Goal: Task Accomplishment & Management: Manage account settings

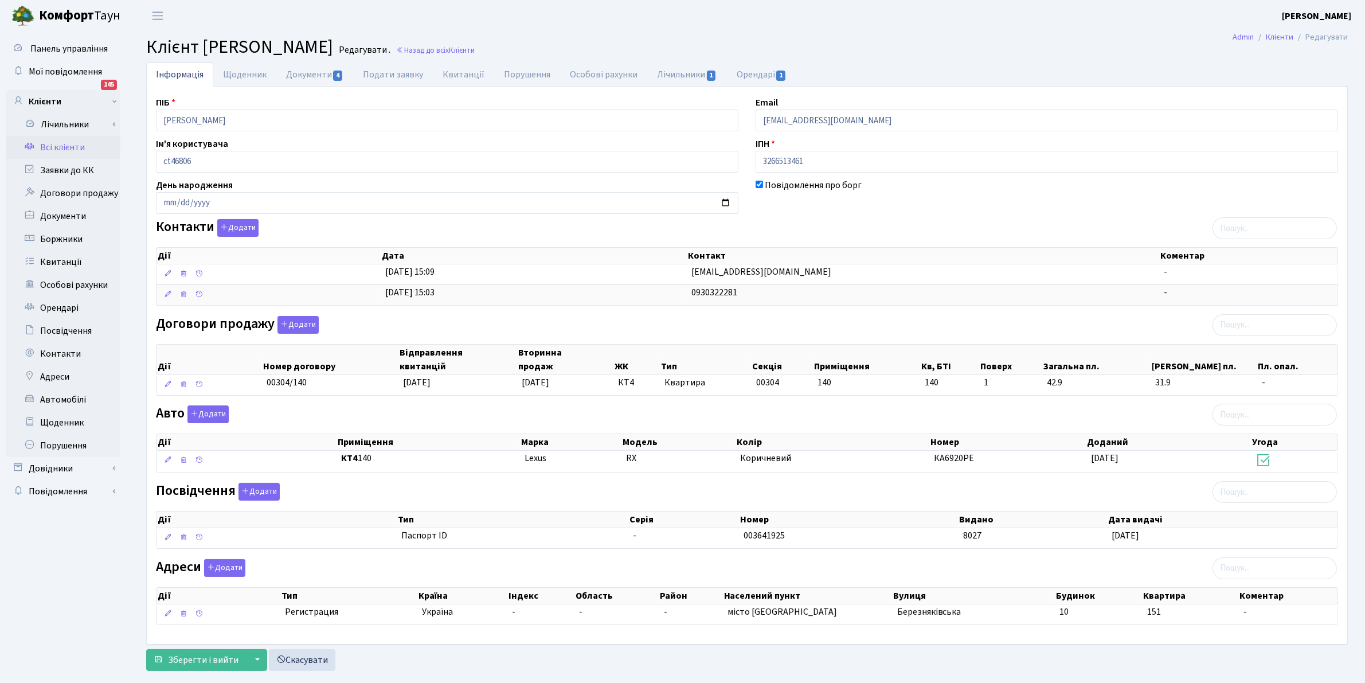
click at [70, 139] on link "Всі клієнти" at bounding box center [63, 147] width 115 height 23
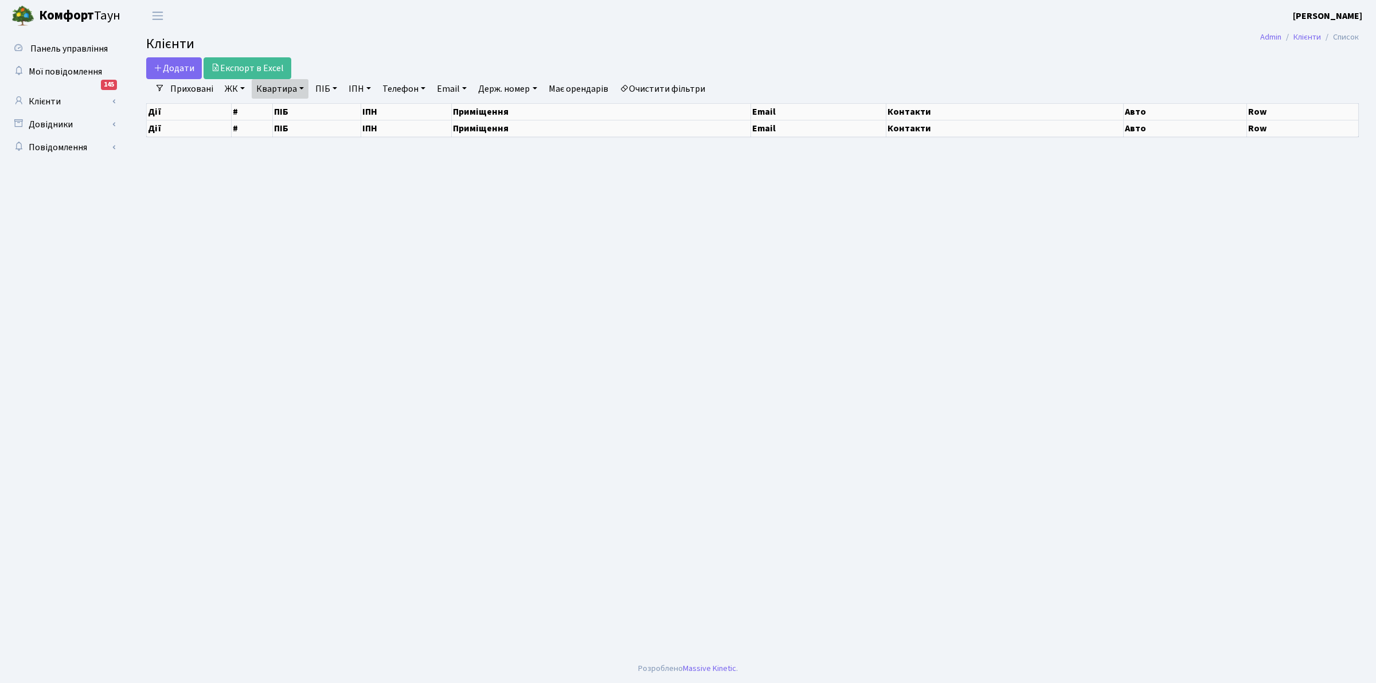
click at [276, 93] on link "Квартира" at bounding box center [280, 88] width 57 height 19
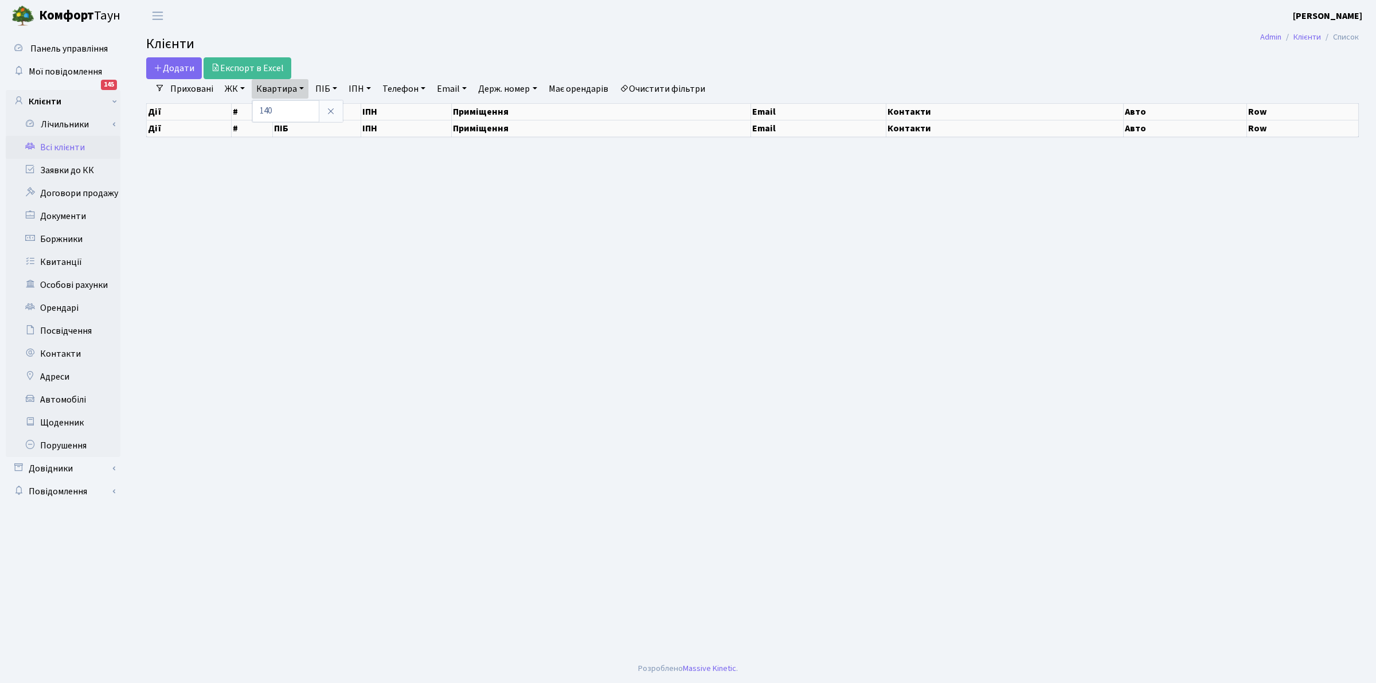
select select "25"
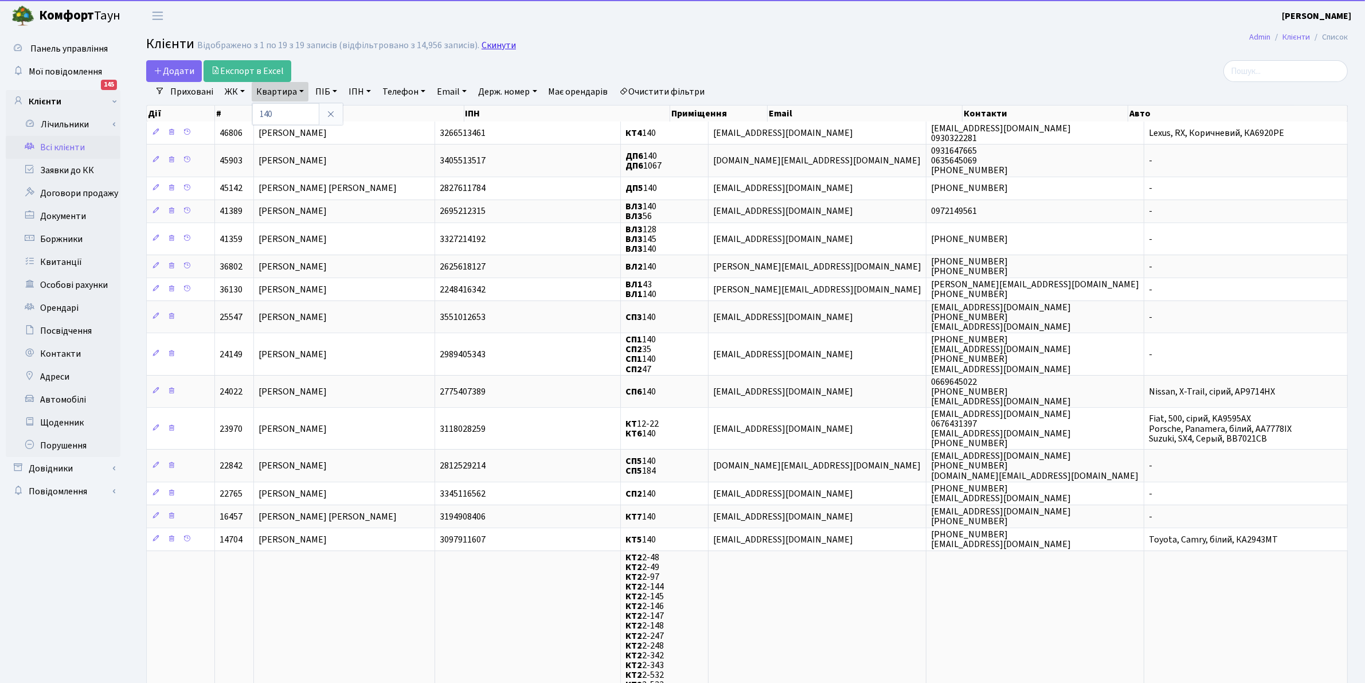
click at [491, 44] on link "Скинути" at bounding box center [499, 45] width 34 height 11
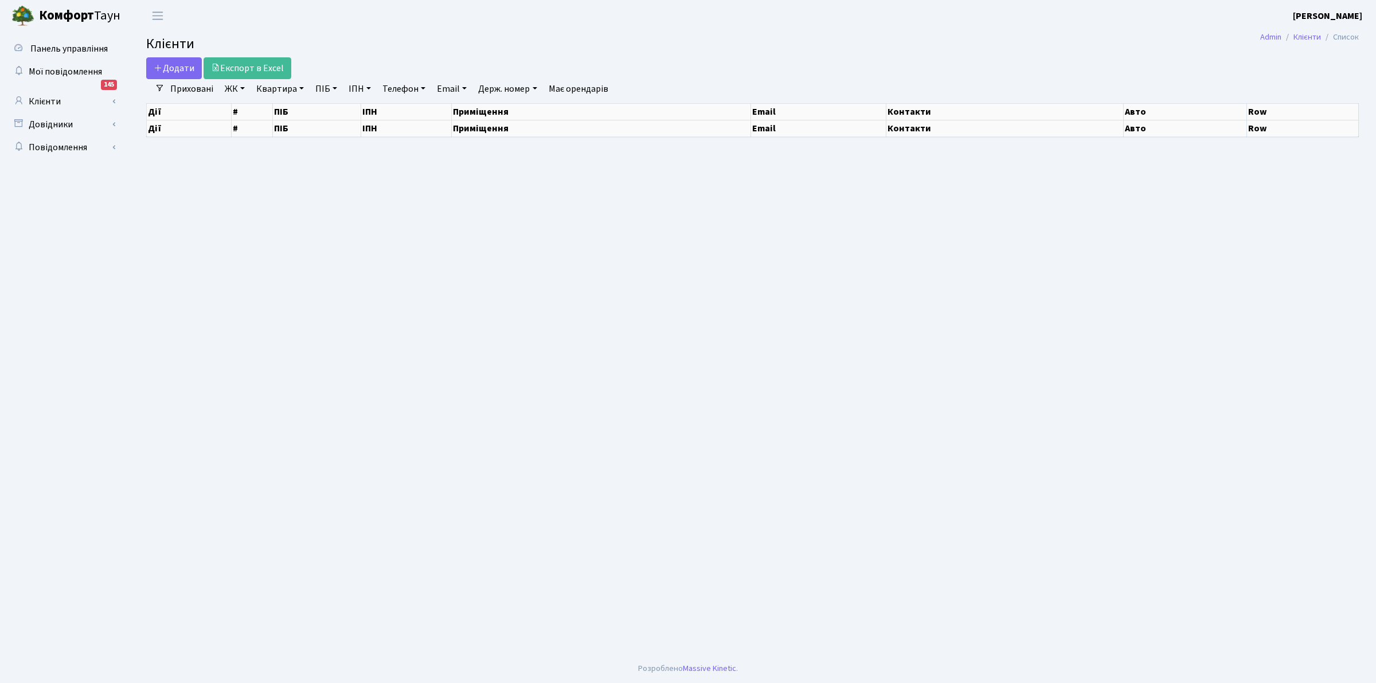
click at [264, 89] on link "Квартира" at bounding box center [280, 88] width 57 height 19
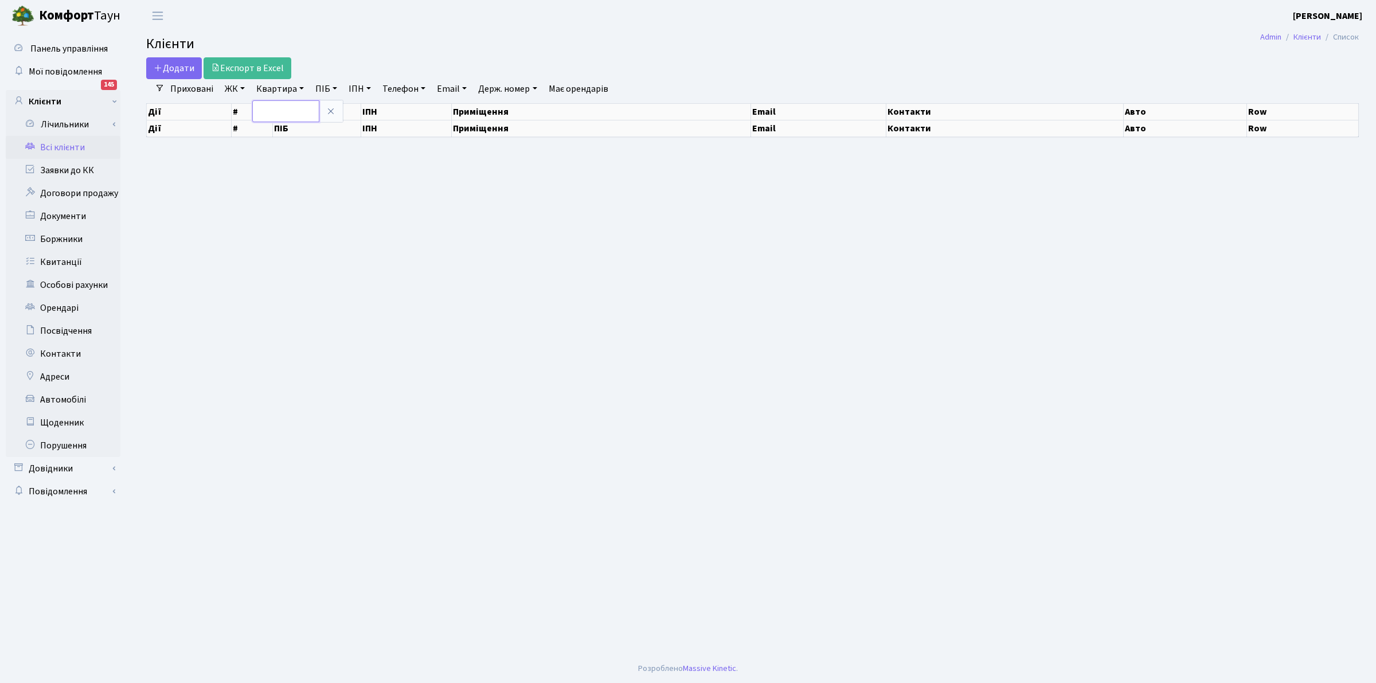
click at [283, 109] on input "text" at bounding box center [285, 111] width 67 height 22
select select "25"
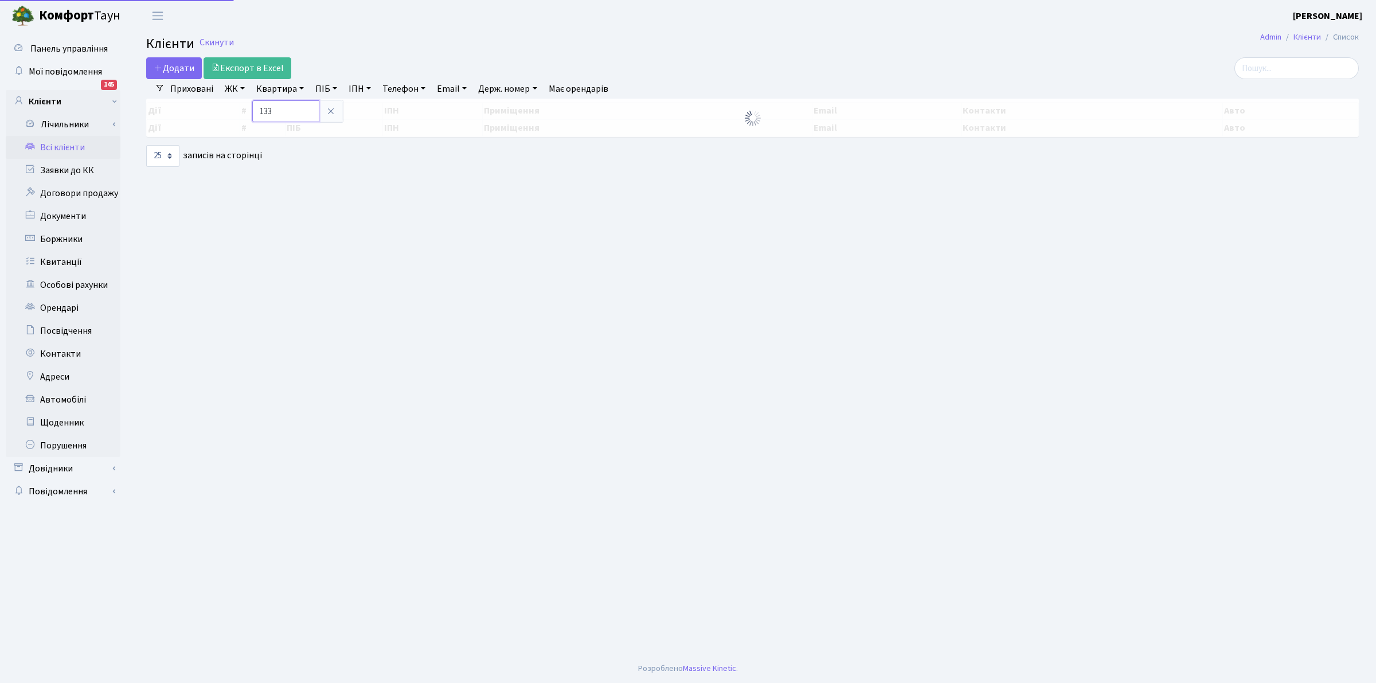
type input "133"
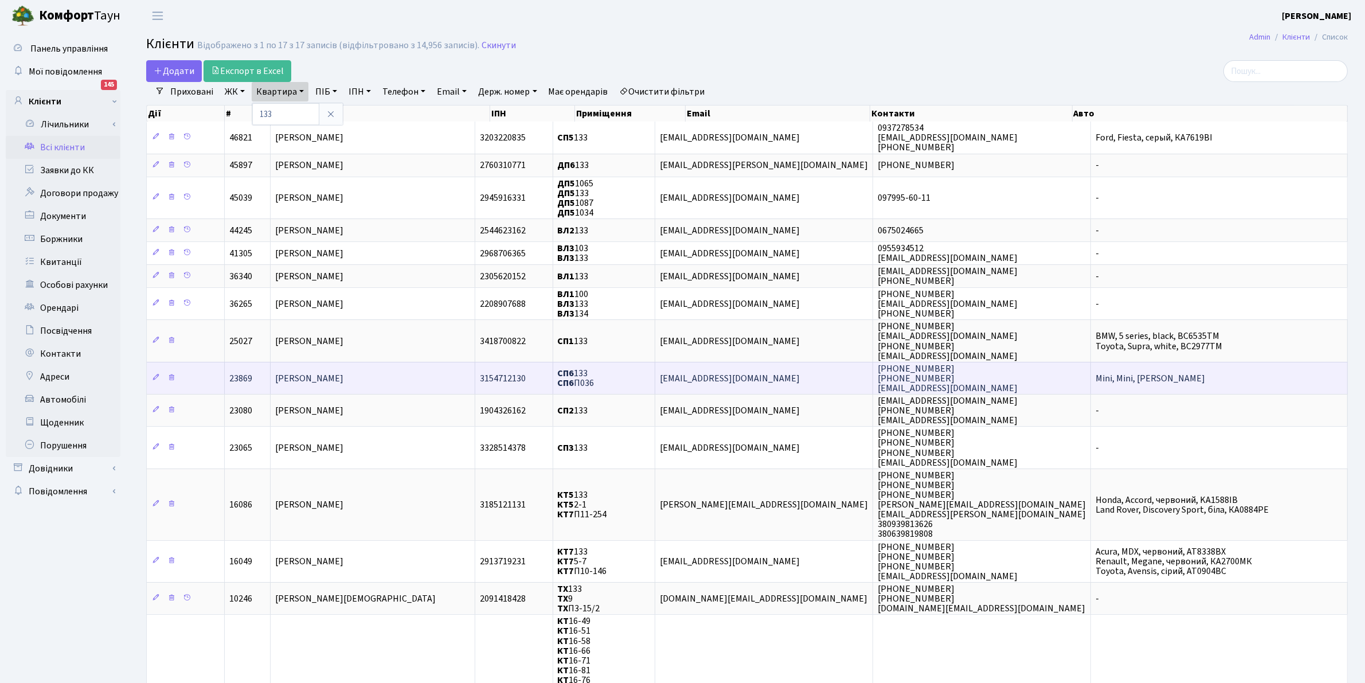
click at [595, 373] on span "СП6 133 СП6 П036" at bounding box center [576, 378] width 37 height 22
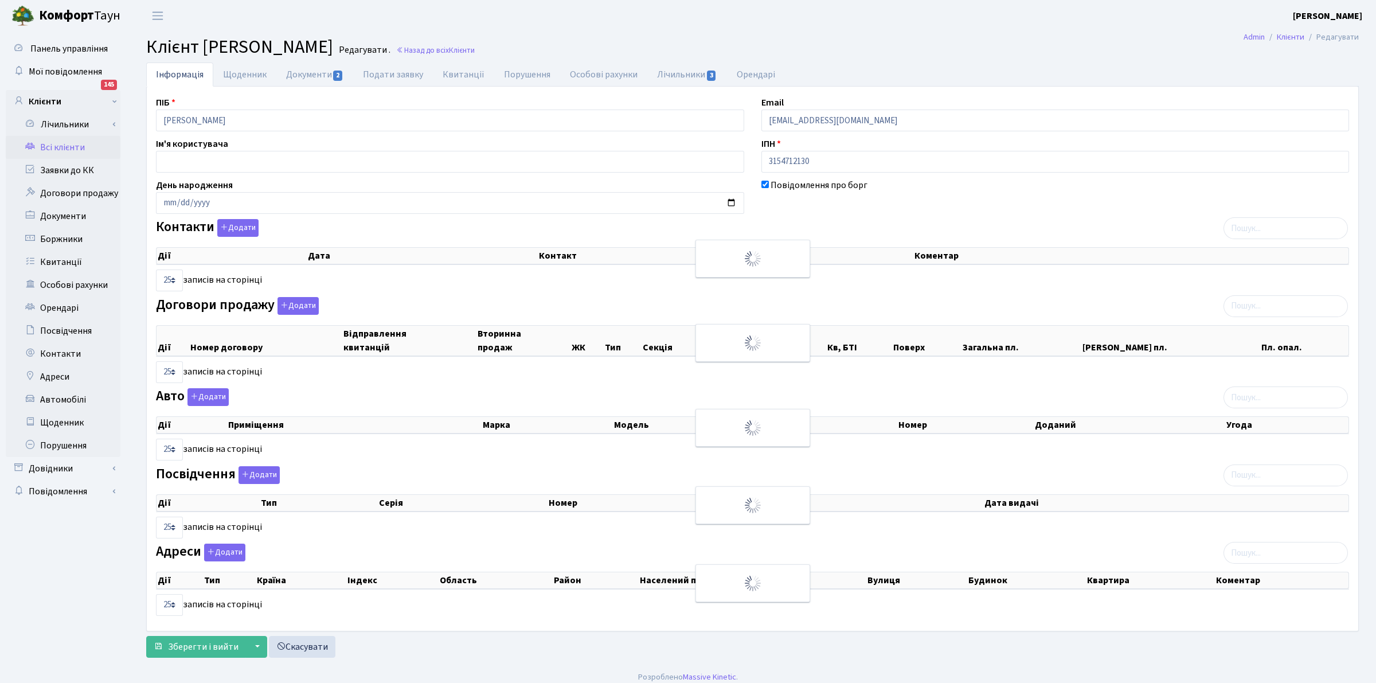
checkbox input "true"
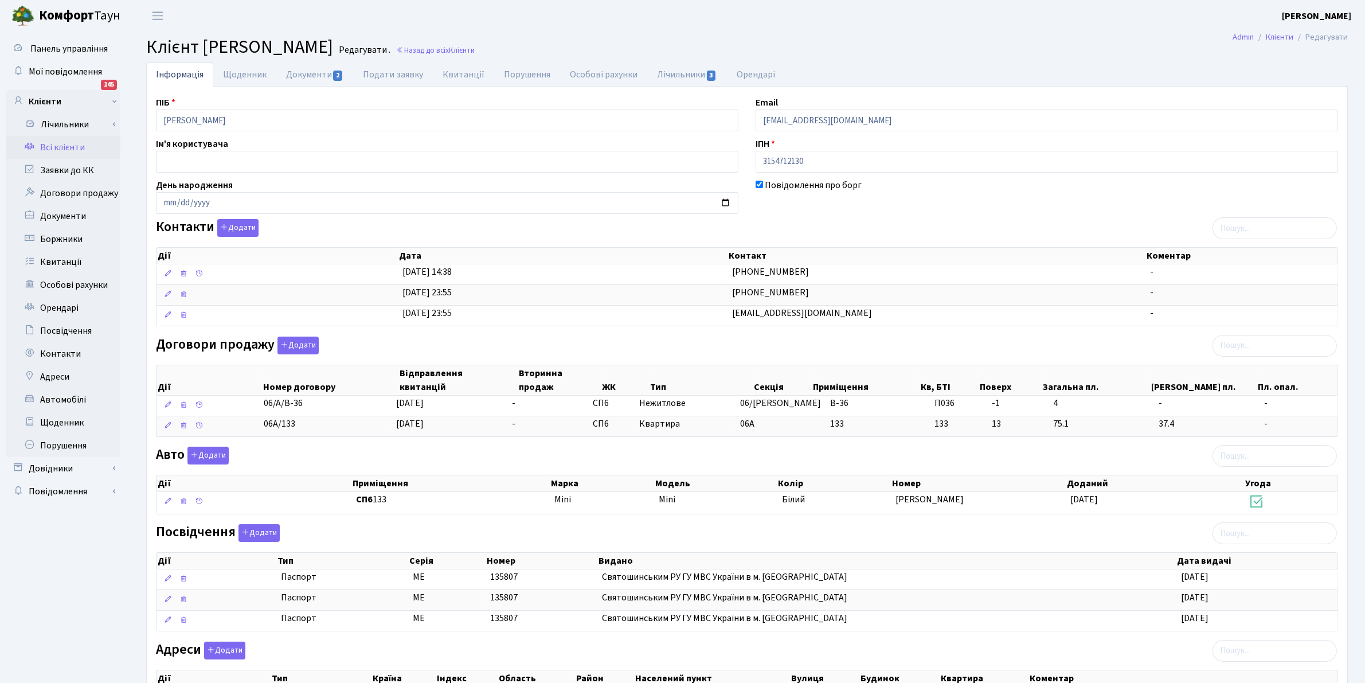
click at [764, 15] on header "[PERSON_NAME] [PERSON_NAME] Мій обліковий запис Вийти" at bounding box center [682, 16] width 1365 height 32
click at [225, 228] on icon "button" at bounding box center [224, 227] width 8 height 8
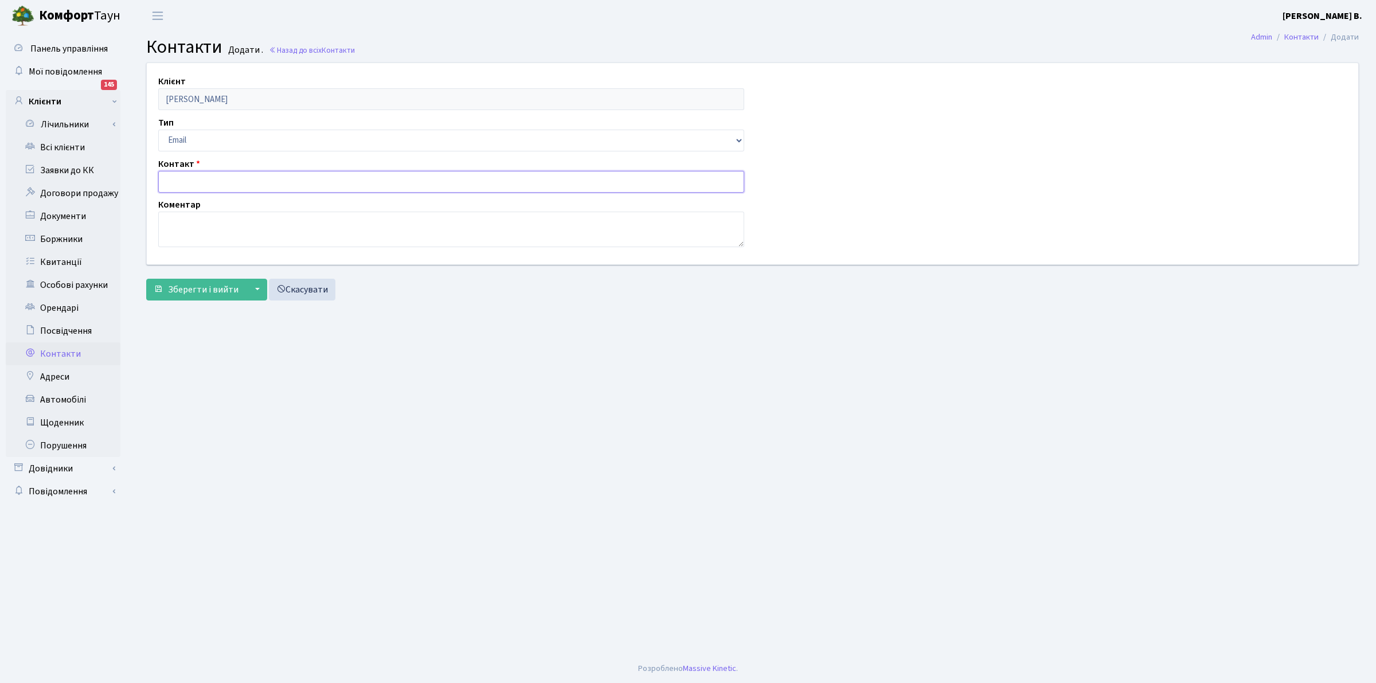
click at [185, 178] on input "text" at bounding box center [451, 182] width 586 height 22
type input "[EMAIL_ADDRESS][DOMAIN_NAME]"
click at [199, 286] on span "Зберегти і вийти" at bounding box center [203, 289] width 71 height 13
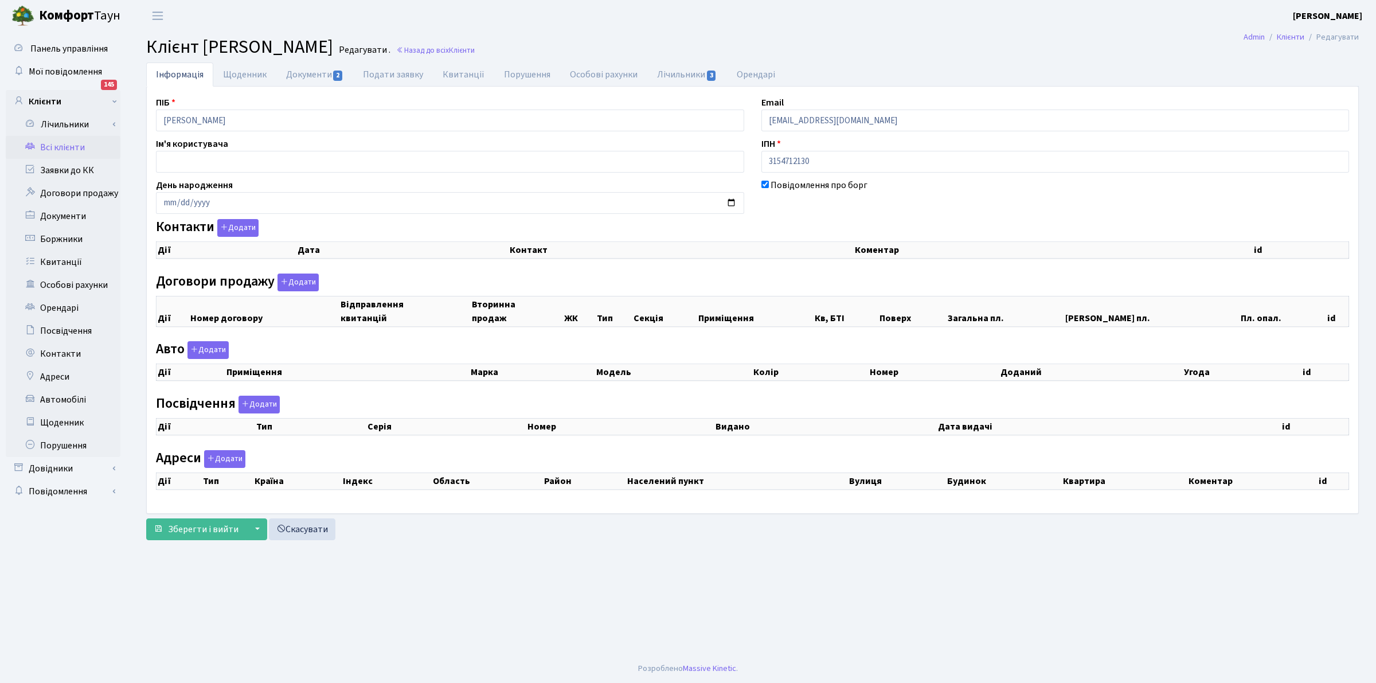
checkbox input "true"
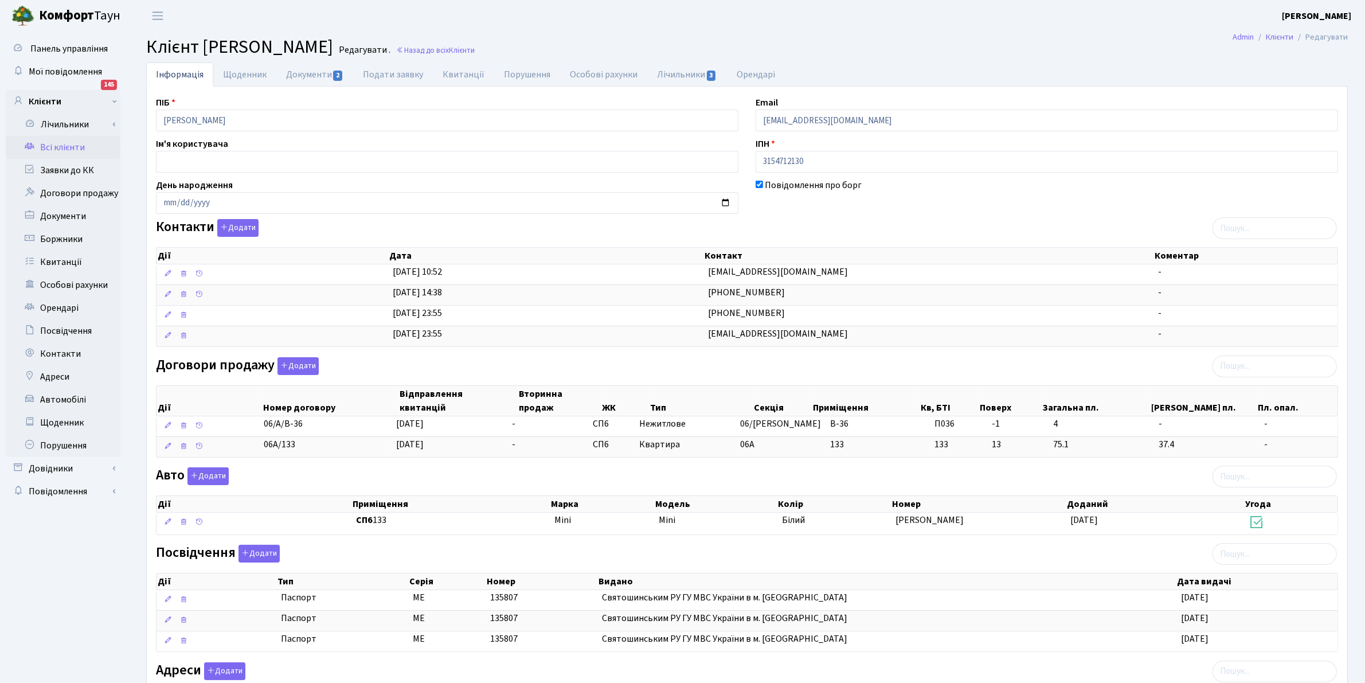
click at [724, 30] on header "[PERSON_NAME] [PERSON_NAME] Мій обліковий запис Вийти" at bounding box center [682, 16] width 1365 height 32
